Goal: Find specific page/section: Locate a particular part of the current website

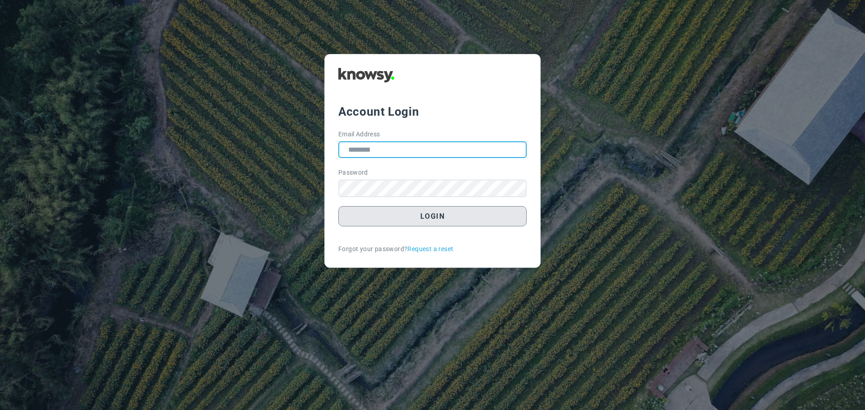
type input "**********"
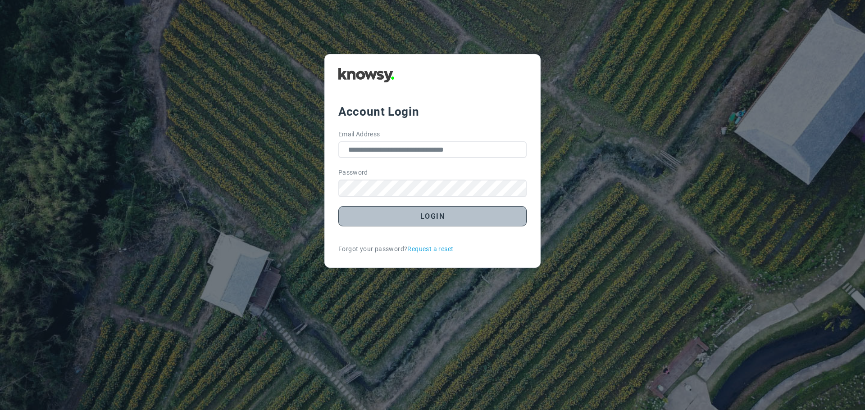
click at [429, 221] on button "Login" at bounding box center [432, 216] width 188 height 20
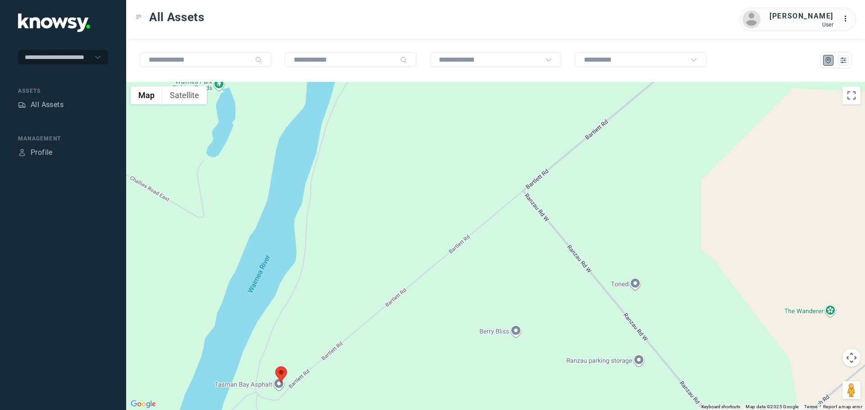
click at [275, 367] on area at bounding box center [275, 367] width 0 height 0
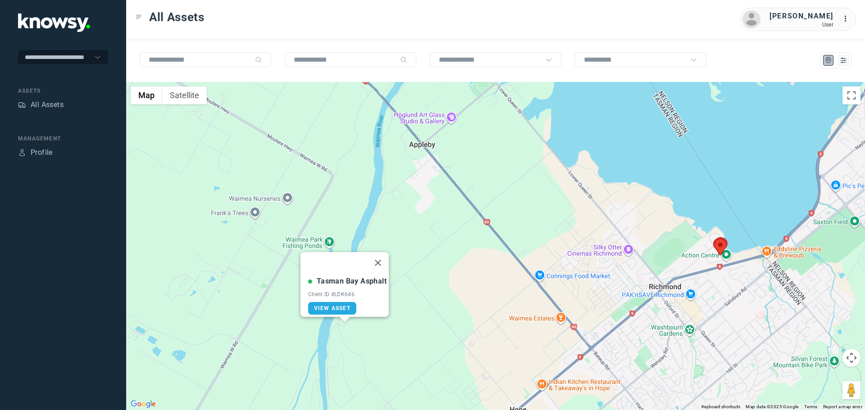
drag, startPoint x: 684, startPoint y: 303, endPoint x: 493, endPoint y: 288, distance: 192.0
click at [498, 288] on div "Tasman Bay Asphalt Client ID #LDK646 View Asset" at bounding box center [495, 246] width 738 height 328
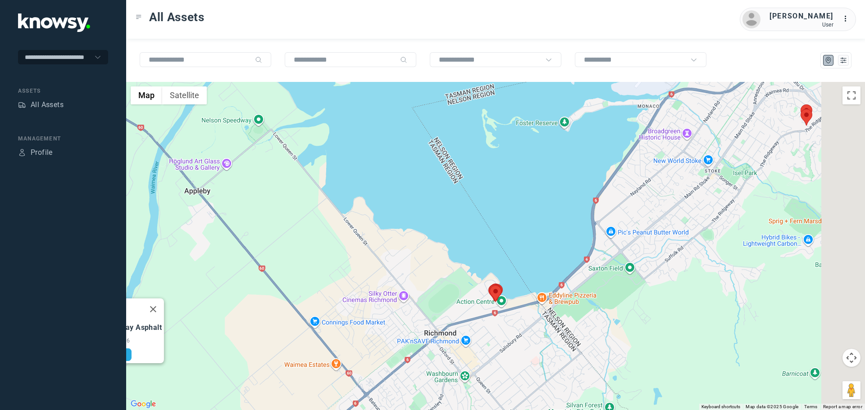
drag, startPoint x: 716, startPoint y: 232, endPoint x: 569, endPoint y: 300, distance: 162.2
click at [569, 300] on div "Tasman Bay Asphalt Client ID #LDK646 View Asset" at bounding box center [495, 246] width 738 height 328
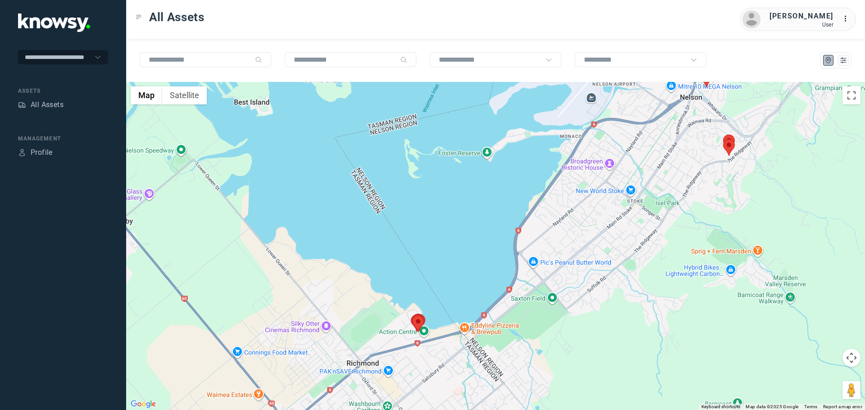
click at [676, 229] on div "Tasman Bay Asphalt Client ID #LDK646 View Asset" at bounding box center [495, 246] width 738 height 328
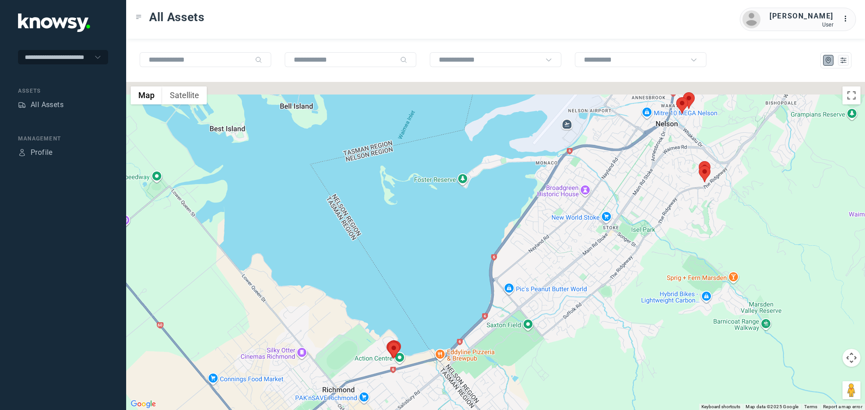
drag, startPoint x: 676, startPoint y: 229, endPoint x: 585, endPoint y: 313, distance: 124.3
click at [585, 313] on div "Tasman Bay Asphalt Client ID #LDK646 View Asset" at bounding box center [495, 246] width 738 height 328
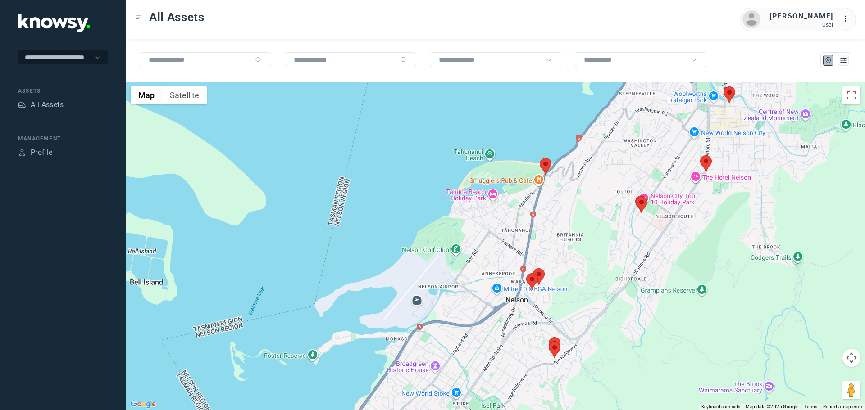
drag, startPoint x: 690, startPoint y: 197, endPoint x: 642, endPoint y: 294, distance: 107.7
click at [642, 294] on div "Tasman Bay Asphalt Client ID #LDK646 View Asset" at bounding box center [495, 246] width 738 height 328
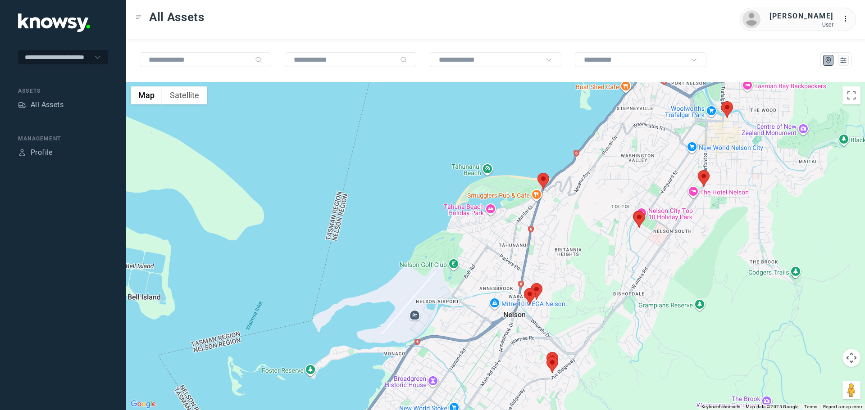
click at [537, 173] on area at bounding box center [537, 173] width 0 height 0
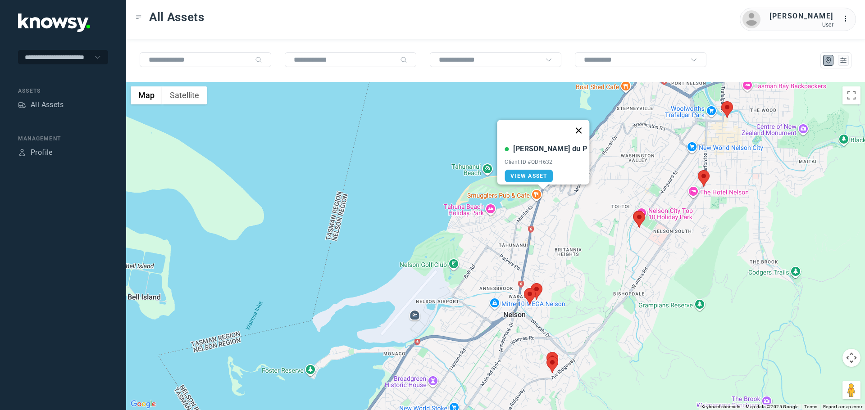
click at [568, 123] on button "Close" at bounding box center [579, 131] width 22 height 22
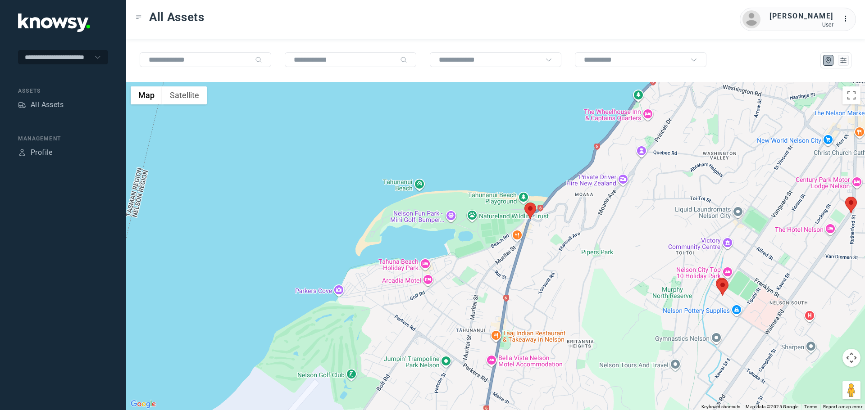
drag, startPoint x: 511, startPoint y: 177, endPoint x: 547, endPoint y: 225, distance: 59.7
click at [547, 225] on div at bounding box center [495, 246] width 738 height 328
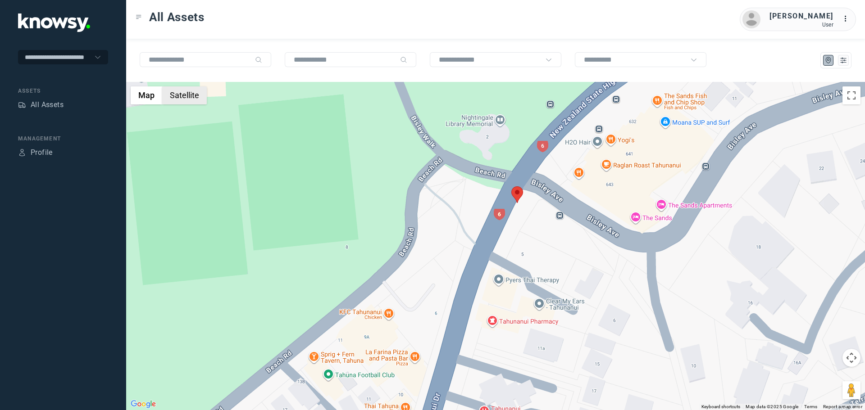
click at [195, 95] on button "Satellite" at bounding box center [184, 95] width 45 height 18
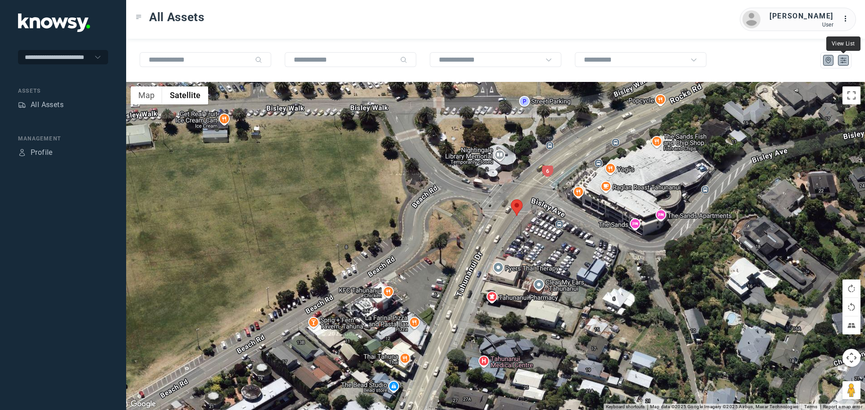
click at [842, 63] on icon "List" at bounding box center [842, 60] width 5 height 5
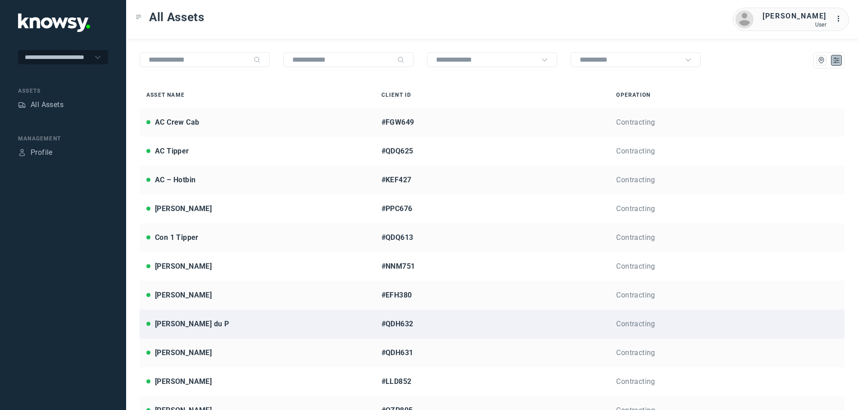
click at [182, 322] on div "[PERSON_NAME] du P" at bounding box center [192, 324] width 74 height 11
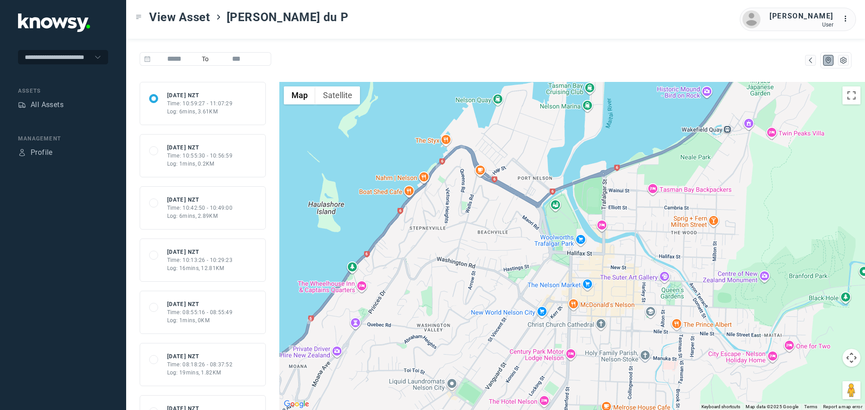
drag, startPoint x: 661, startPoint y: 254, endPoint x: 452, endPoint y: 277, distance: 210.2
click at [452, 277] on div at bounding box center [571, 246] width 585 height 328
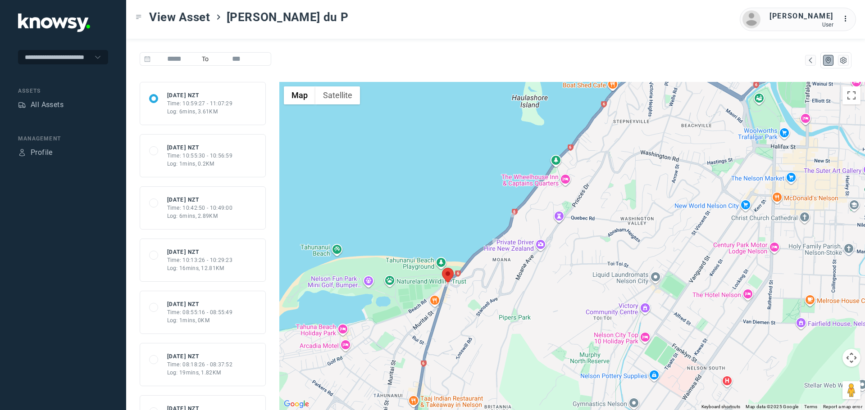
drag, startPoint x: 422, startPoint y: 285, endPoint x: 541, endPoint y: 261, distance: 121.4
click at [541, 261] on div at bounding box center [571, 246] width 585 height 328
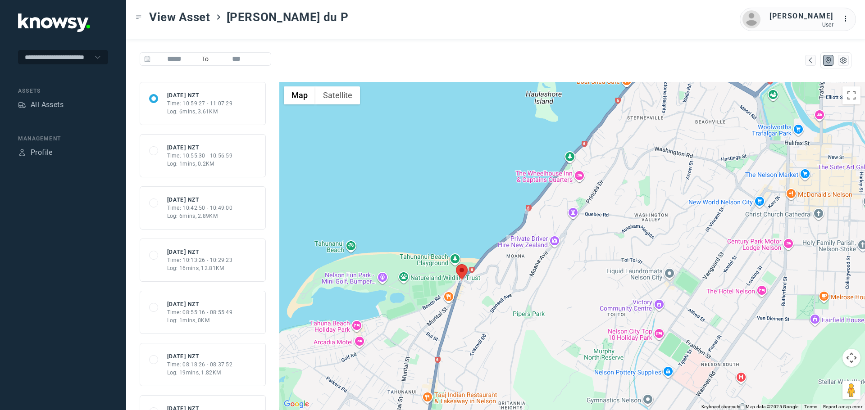
drag, startPoint x: 567, startPoint y: 209, endPoint x: 560, endPoint y: 237, distance: 28.3
click at [560, 236] on div at bounding box center [571, 246] width 585 height 328
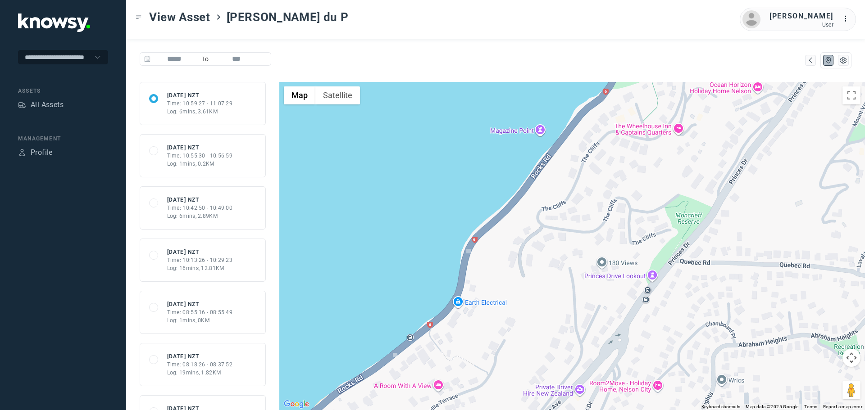
click at [209, 154] on div "Time: 10:55:30 - 10:56:59" at bounding box center [200, 156] width 66 height 8
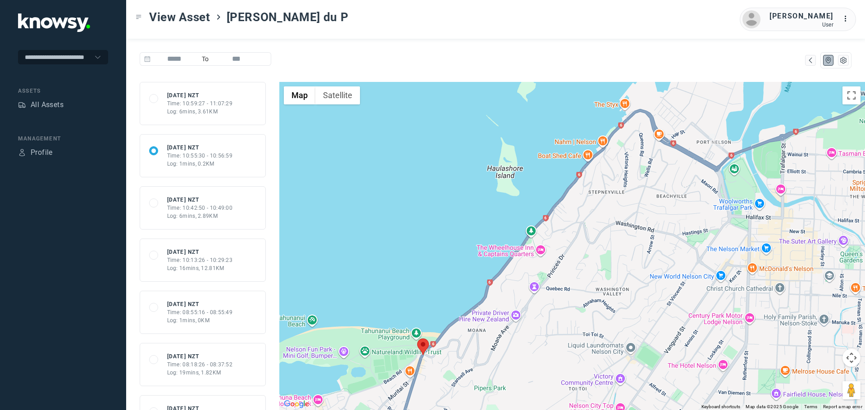
click at [200, 205] on div "Time: 10:42:50 - 10:49:00" at bounding box center [200, 208] width 66 height 8
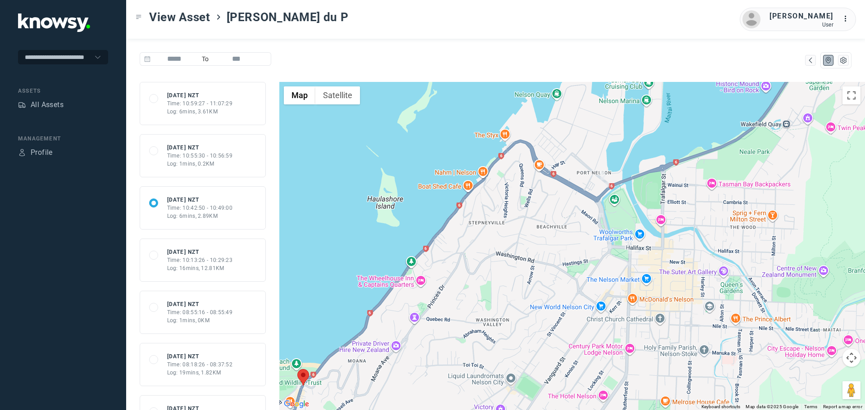
drag, startPoint x: 661, startPoint y: 168, endPoint x: 554, endPoint y: 241, distance: 128.9
click at [554, 241] on div at bounding box center [571, 246] width 585 height 328
click at [198, 367] on div "Time: 08:18:26 - 08:37:52" at bounding box center [200, 365] width 66 height 8
